Goal: Transaction & Acquisition: Book appointment/travel/reservation

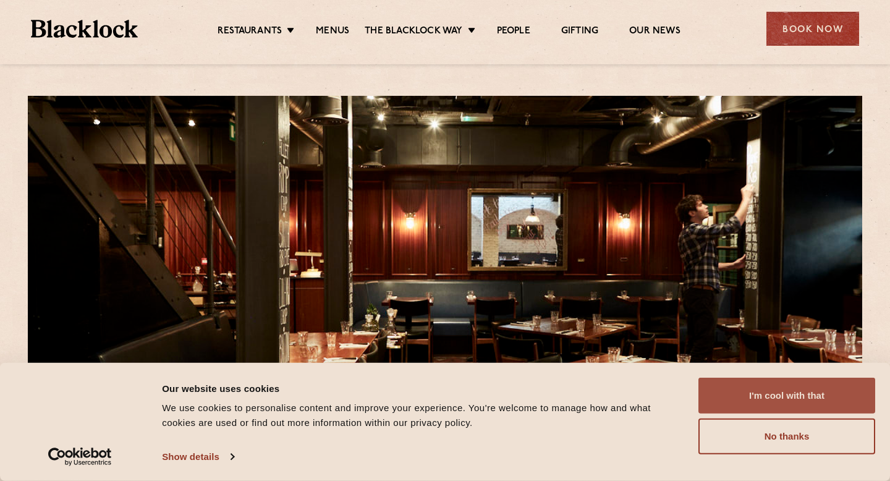
click at [750, 394] on button "I'm cool with that" at bounding box center [786, 396] width 177 height 36
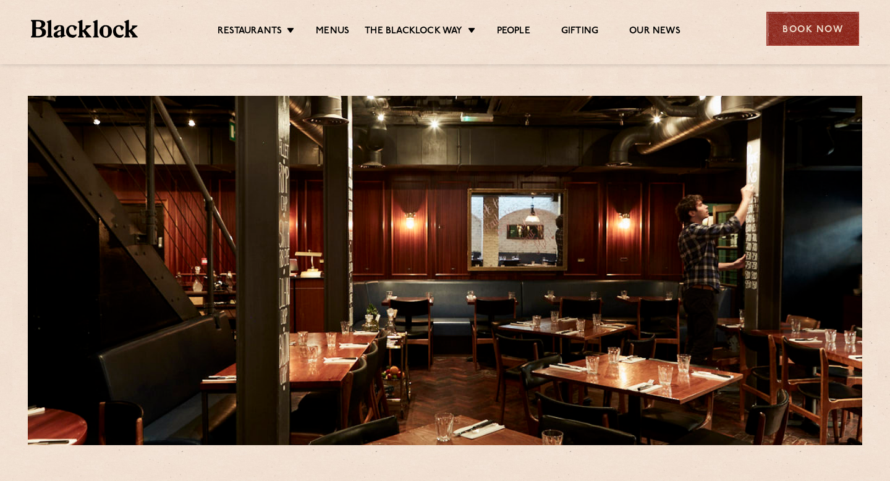
click at [784, 36] on div "Book Now" at bounding box center [812, 29] width 93 height 34
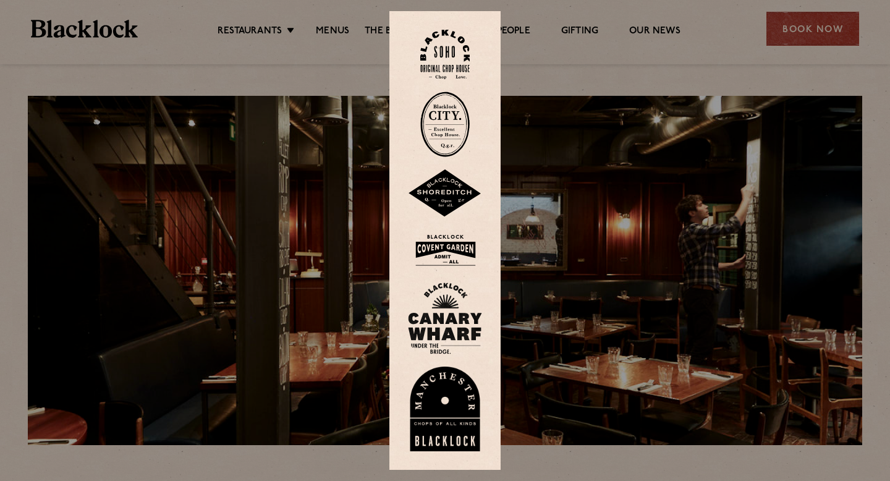
click at [443, 41] on img at bounding box center [444, 55] width 49 height 50
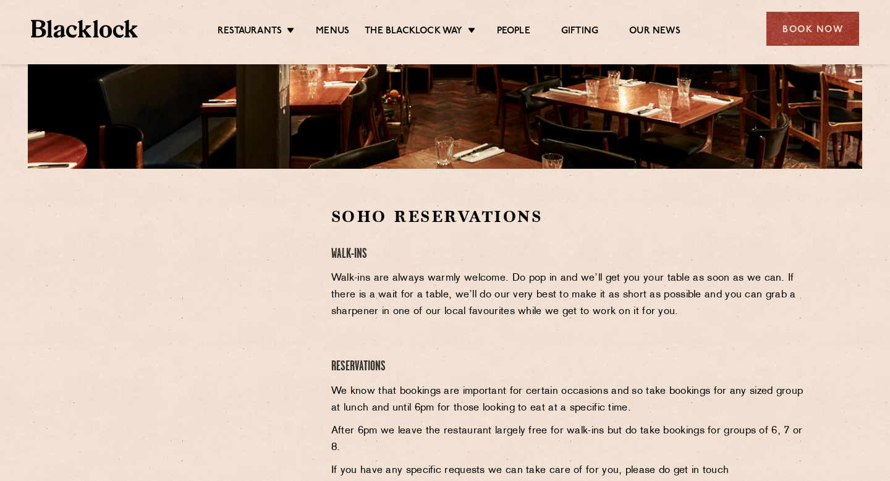
scroll to position [402, 0]
